Goal: Transaction & Acquisition: Purchase product/service

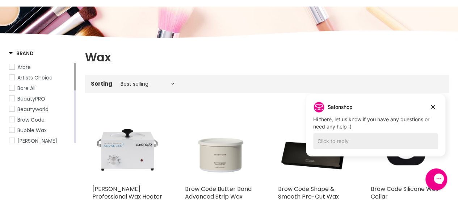
scroll to position [109, 0]
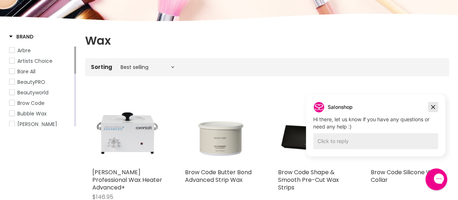
click at [434, 108] on icon "Dismiss campaign" at bounding box center [433, 107] width 7 height 9
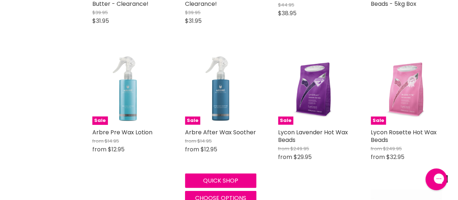
scroll to position [1014, 0]
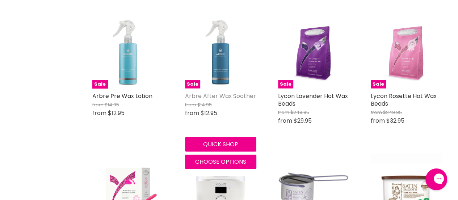
click at [214, 92] on link "Arbre After Wax Soother" at bounding box center [220, 96] width 71 height 8
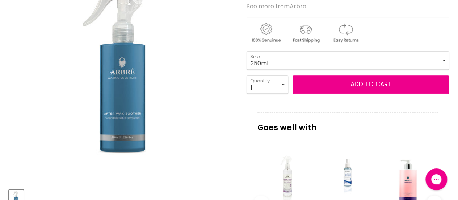
scroll to position [109, 0]
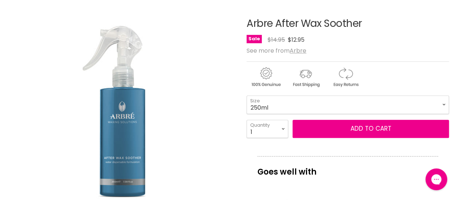
click at [309, 75] on img "Main content" at bounding box center [306, 77] width 38 height 22
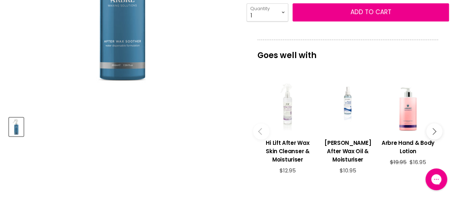
scroll to position [181, 0]
